Goal: Navigation & Orientation: Find specific page/section

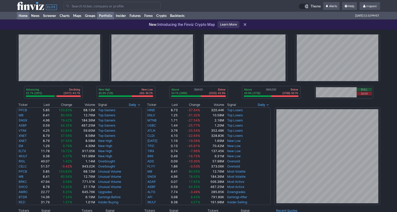
click at [110, 16] on link "Portfolio" at bounding box center [105, 16] width 17 height 8
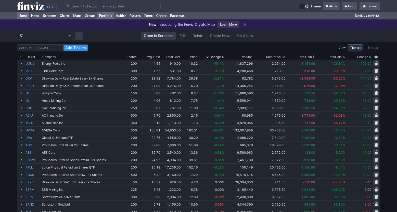
click at [25, 15] on link "Home" at bounding box center [23, 16] width 13 height 8
